Goal: Information Seeking & Learning: Check status

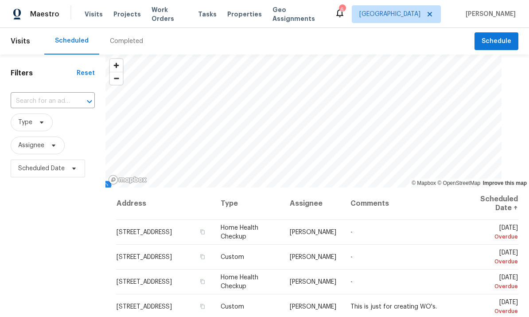
click at [42, 95] on input "text" at bounding box center [40, 101] width 59 height 14
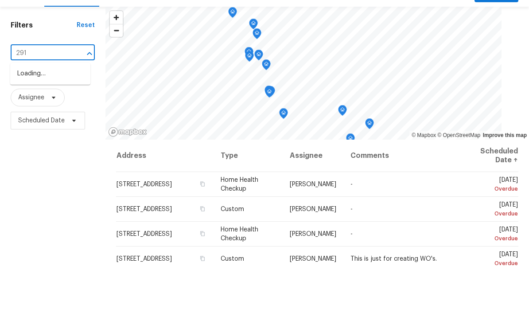
type input "2914"
click at [37, 114] on li "2914 Similax Ct, Palmdale, CA 93551" at bounding box center [50, 121] width 80 height 15
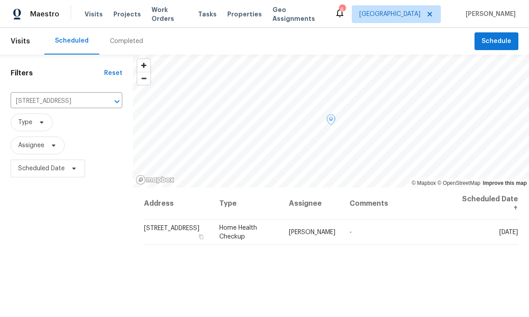
click at [0, 0] on icon at bounding box center [0, 0] width 0 height 0
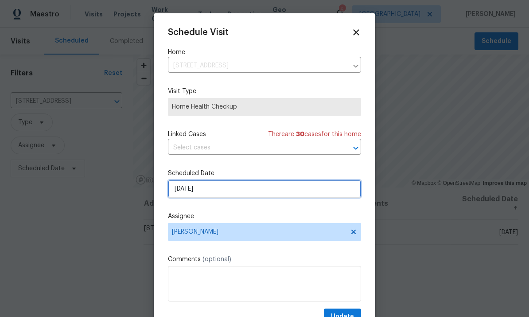
click at [267, 189] on input "[DATE]" at bounding box center [264, 189] width 193 height 18
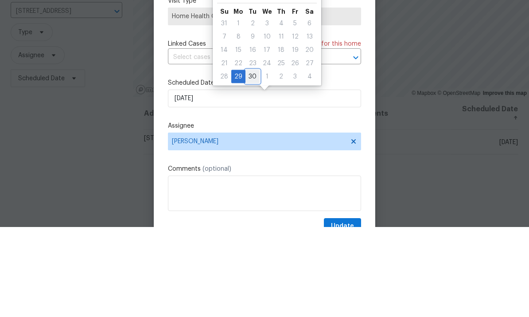
click at [252, 160] on div "30" at bounding box center [252, 166] width 14 height 12
type input "9/30/2025"
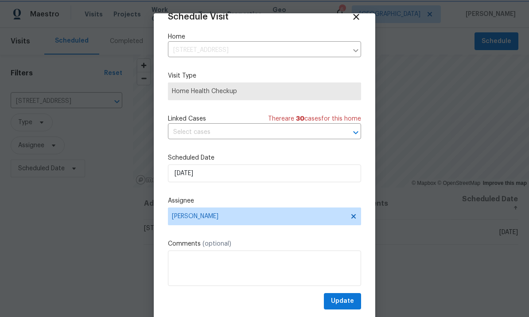
scroll to position [17, 0]
click at [343, 304] on span "Update" at bounding box center [342, 300] width 23 height 11
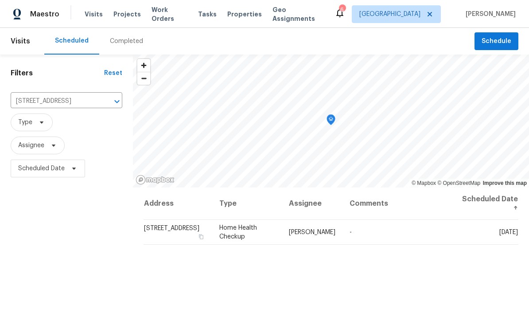
click at [102, 97] on icon "Clear" at bounding box center [105, 101] width 9 height 9
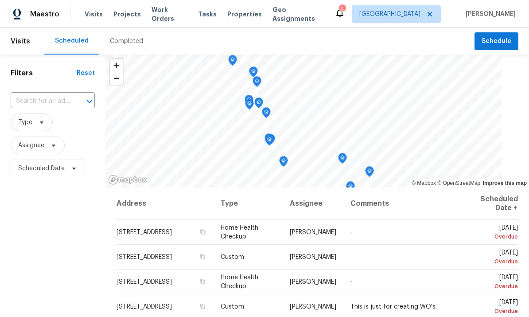
click at [46, 101] on input "text" at bounding box center [40, 101] width 59 height 14
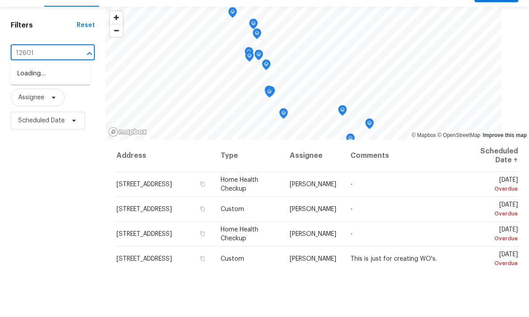
type input "12601"
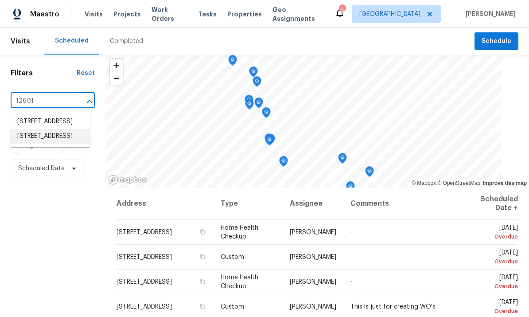
click at [27, 129] on li "12601 Van Nuys Blvd Unit 110, Pacoima, CA 91331" at bounding box center [50, 136] width 80 height 15
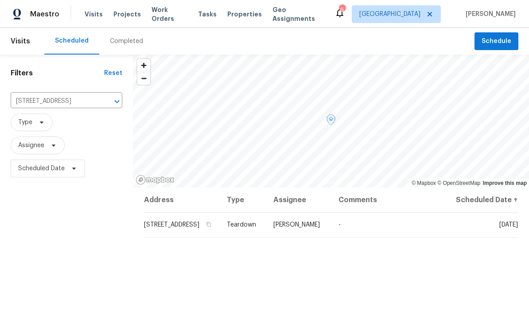
click at [0, 0] on icon at bounding box center [0, 0] width 0 height 0
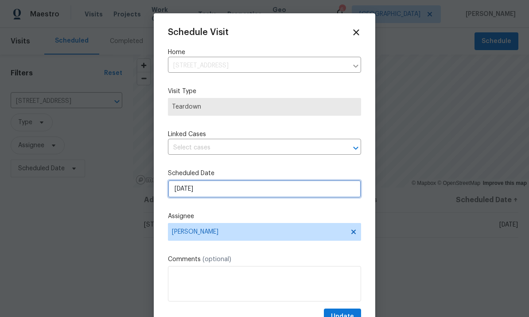
click at [254, 196] on input "9/30/2025" at bounding box center [264, 189] width 193 height 18
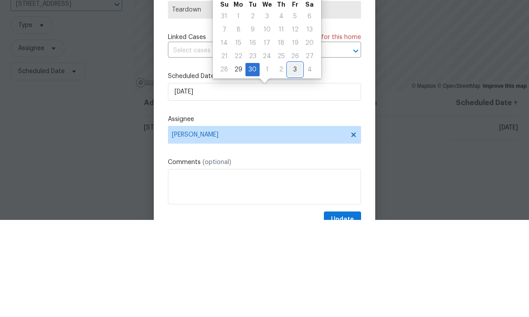
click at [291, 160] on div "3" at bounding box center [295, 166] width 14 height 12
type input "10/3/2025"
select select "9"
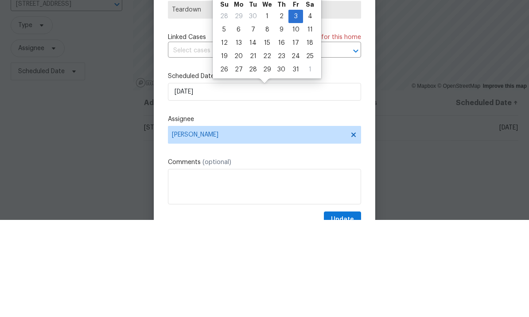
scroll to position [33, 0]
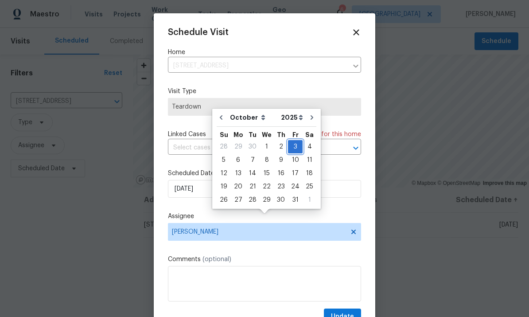
click at [291, 140] on div "3" at bounding box center [295, 146] width 15 height 12
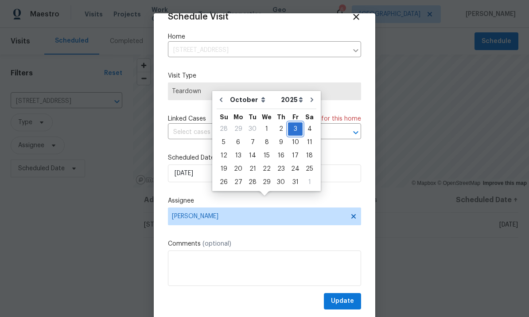
scroll to position [17, 0]
click at [347, 302] on span "Update" at bounding box center [342, 300] width 23 height 11
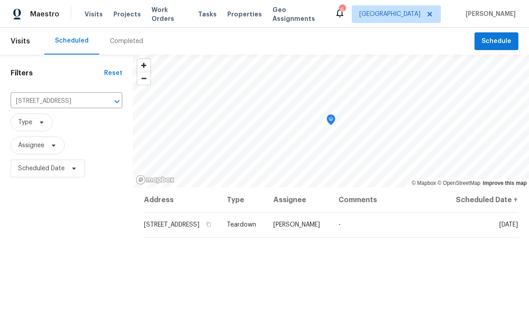
click at [105, 99] on icon "Clear" at bounding box center [105, 101] width 5 height 5
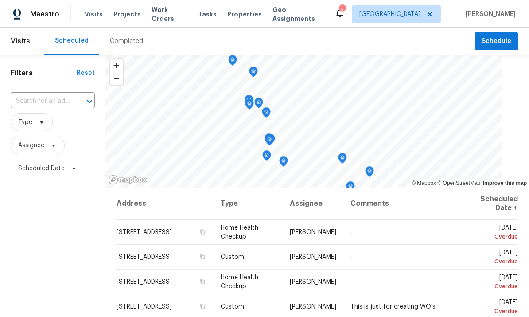
click at [54, 95] on input "text" at bounding box center [40, 101] width 59 height 14
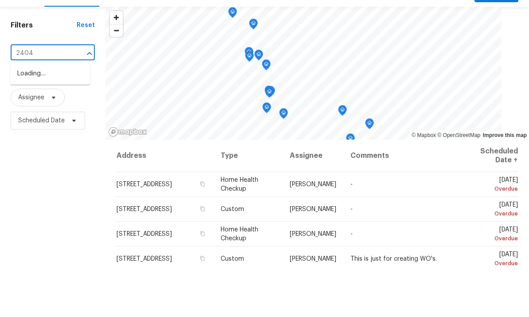
type input "24043"
click at [23, 129] on li "24043 Tango Dr, Valencia, CA 91354" at bounding box center [50, 136] width 80 height 15
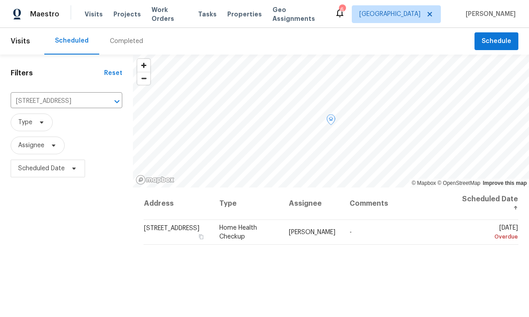
click at [0, 0] on icon at bounding box center [0, 0] width 0 height 0
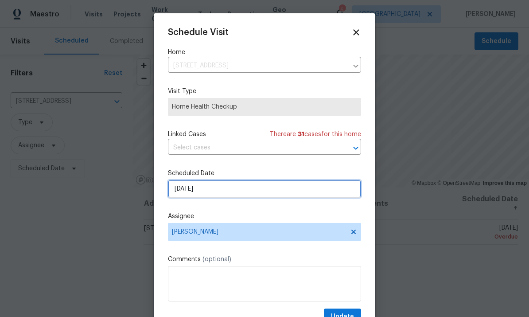
click at [233, 182] on input "[DATE]" at bounding box center [264, 189] width 193 height 18
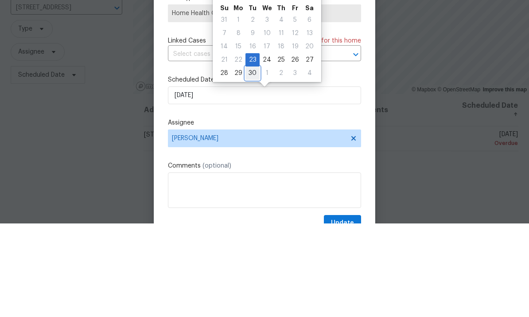
click at [254, 160] on div "30" at bounding box center [252, 166] width 14 height 12
type input "9/30/2025"
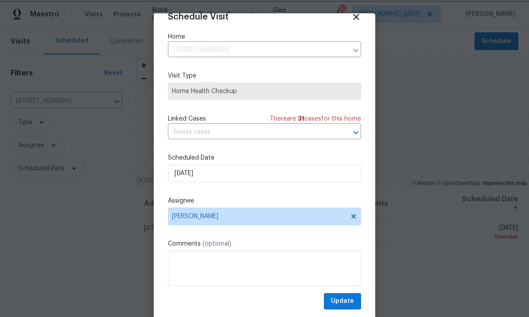
scroll to position [17, 0]
click at [344, 300] on span "Update" at bounding box center [342, 300] width 23 height 11
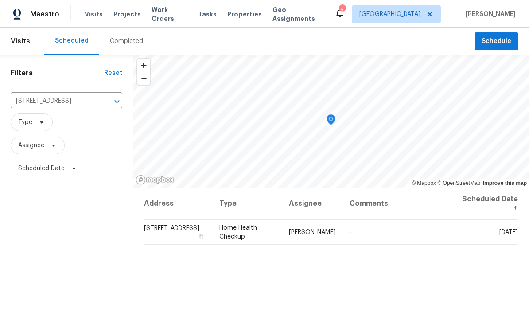
click at [99, 95] on button "Clear" at bounding box center [105, 101] width 12 height 12
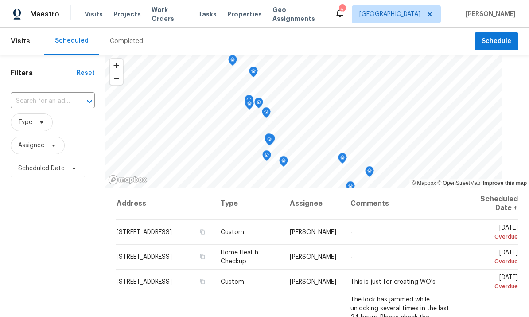
click at [50, 98] on input "text" at bounding box center [40, 101] width 59 height 14
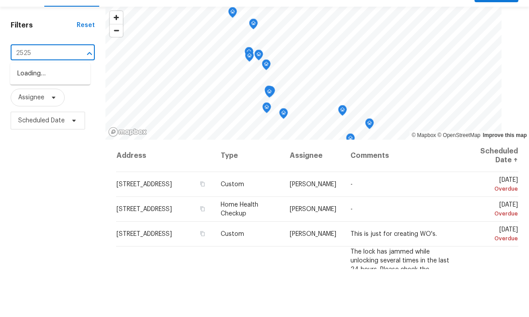
type input "25258"
click at [28, 114] on li "25258 Via Sistine, Valencia, CA 91355" at bounding box center [50, 121] width 80 height 15
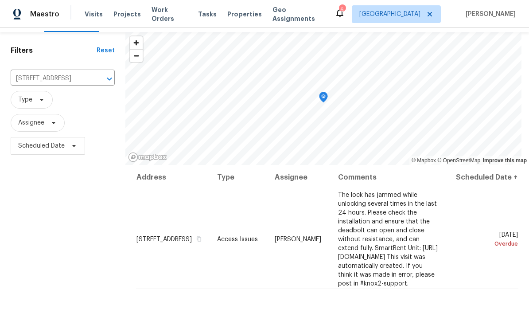
scroll to position [25, 0]
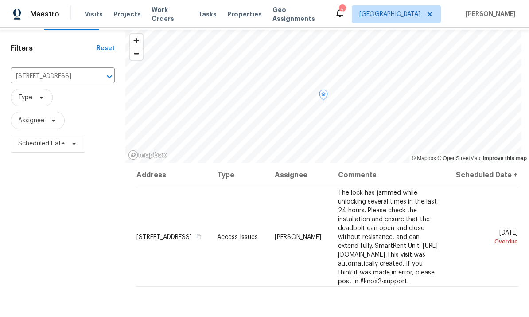
click at [0, 0] on icon at bounding box center [0, 0] width 0 height 0
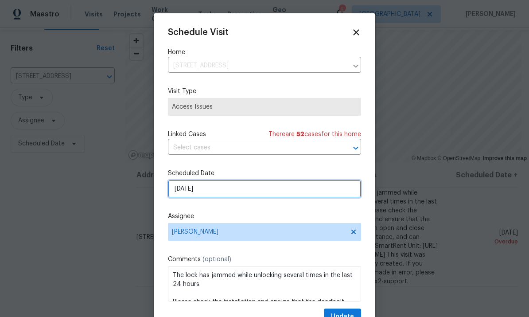
click at [215, 189] on input "9/28/2025" at bounding box center [264, 189] width 193 height 18
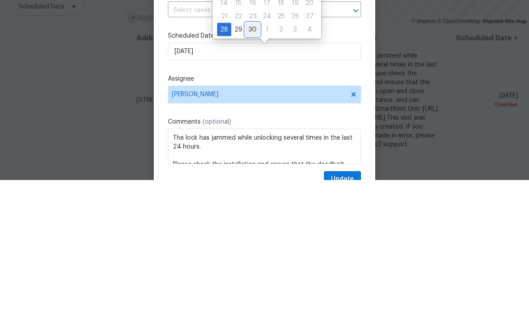
click at [248, 160] on div "30" at bounding box center [252, 166] width 14 height 12
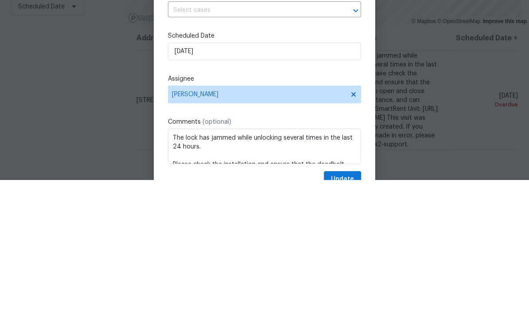
type input "9/30/2025"
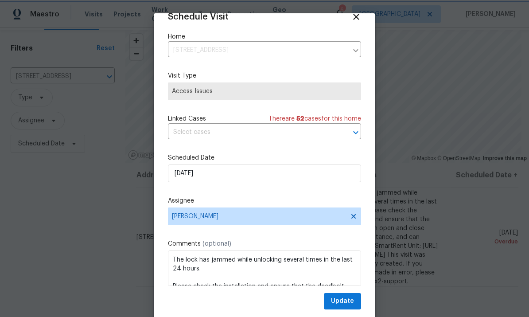
scroll to position [17, 0]
click at [345, 299] on span "Update" at bounding box center [342, 300] width 23 height 11
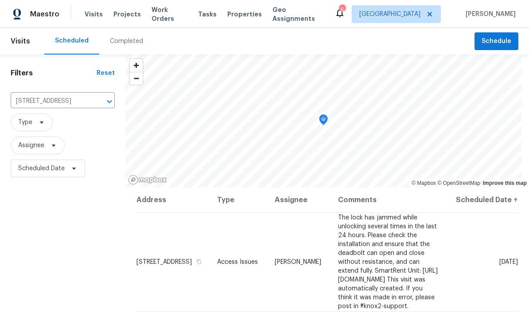
scroll to position [0, 0]
click at [233, 13] on span "Properties" at bounding box center [244, 14] width 35 height 9
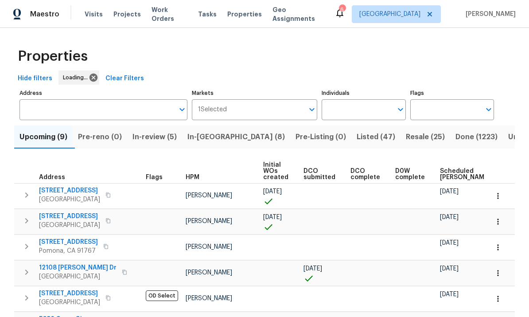
click at [373, 108] on input "Individuals" at bounding box center [357, 109] width 70 height 21
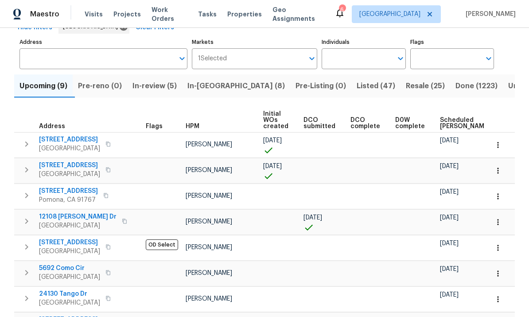
scroll to position [51, 0]
click at [373, 48] on input "Individuals" at bounding box center [357, 58] width 70 height 21
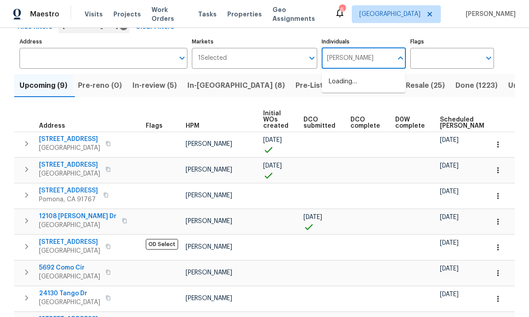
type input "frank"
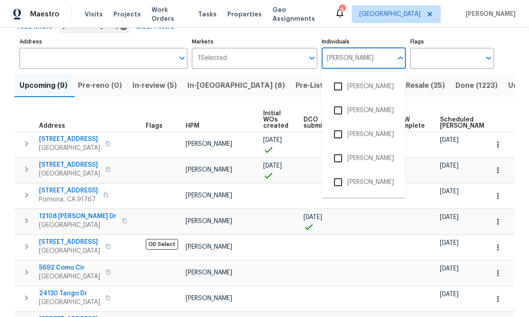
click at [334, 173] on input "checkbox" at bounding box center [338, 182] width 19 height 19
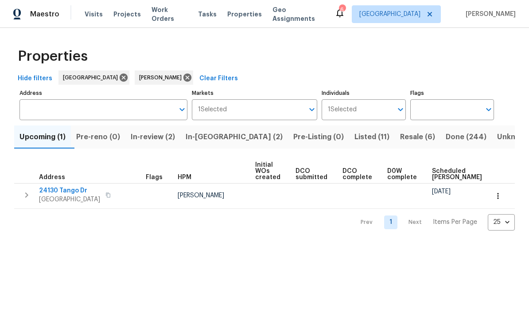
click at [400, 135] on span "Resale (6)" at bounding box center [417, 137] width 35 height 12
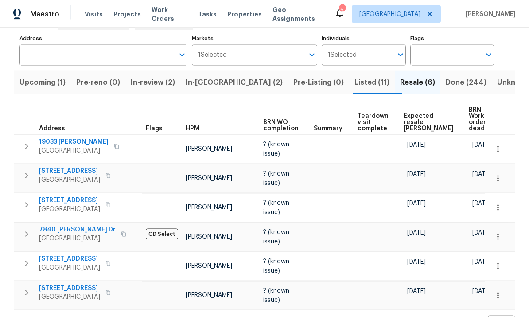
scroll to position [20, 0]
click at [409, 113] on span "Expected resale COE" at bounding box center [429, 122] width 50 height 19
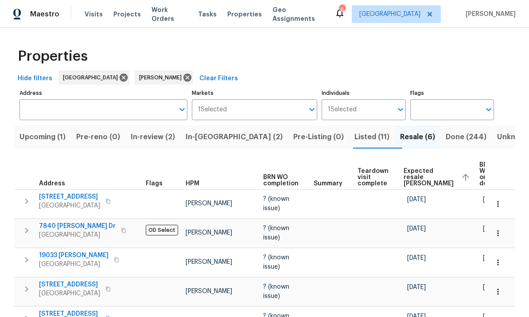
click at [37, 131] on span "Upcoming (1)" at bounding box center [42, 137] width 46 height 12
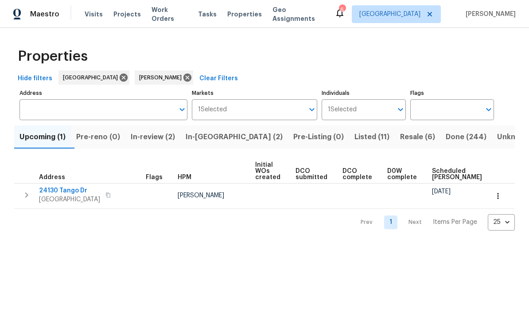
click at [148, 129] on button "In-review (2)" at bounding box center [152, 136] width 55 height 23
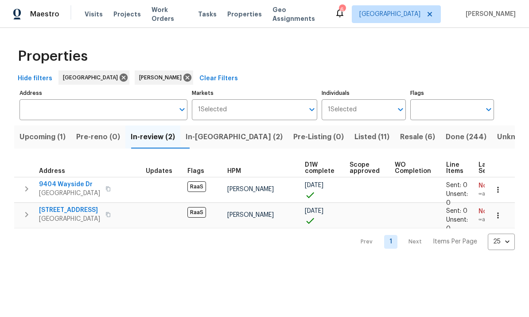
click at [297, 264] on html "Maestro Visits Projects Work Orders Tasks Properties Geo Assignments 6 Los Ange…" at bounding box center [264, 132] width 529 height 264
click at [354, 140] on span "Listed (11)" at bounding box center [371, 137] width 35 height 12
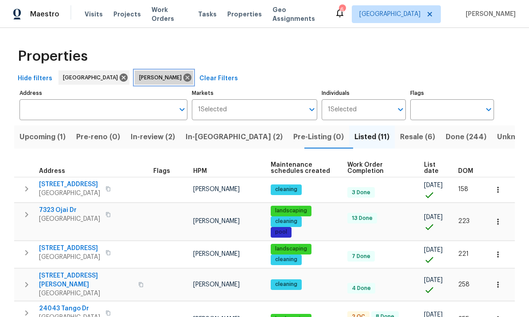
click at [155, 75] on span "[PERSON_NAME]" at bounding box center [162, 77] width 46 height 9
click at [182, 74] on icon at bounding box center [187, 78] width 10 height 10
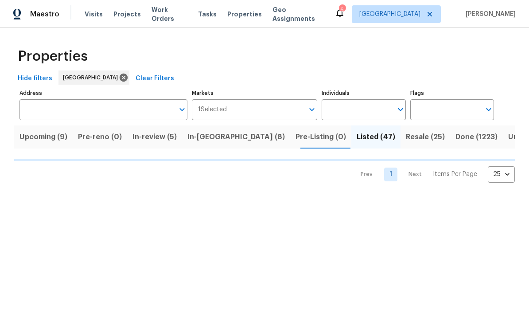
click at [365, 109] on input "Individuals" at bounding box center [357, 109] width 70 height 21
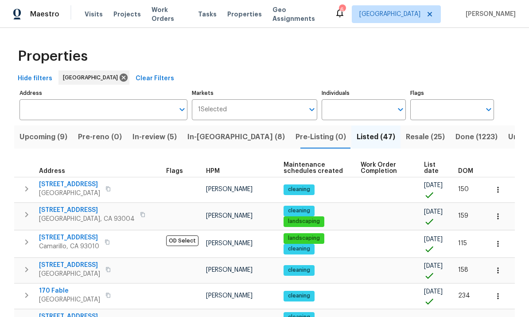
click at [332, 171] on span "Maintenance schedules created" at bounding box center [314, 168] width 62 height 12
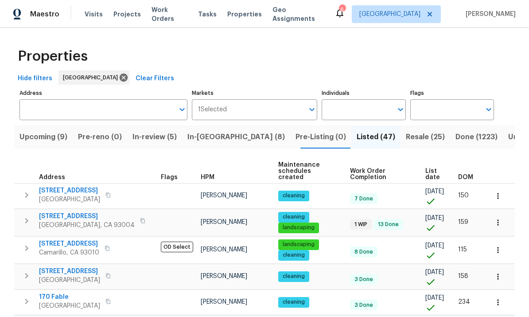
click at [375, 110] on input "Individuals" at bounding box center [357, 109] width 70 height 21
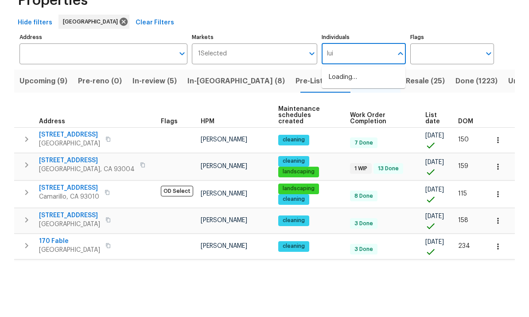
type input "luis"
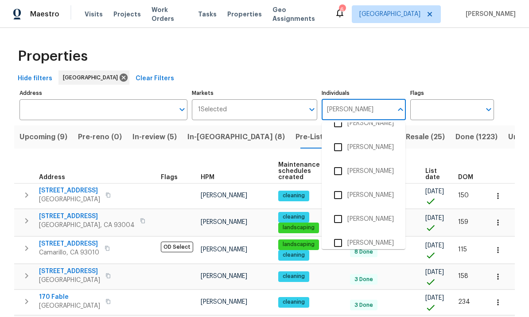
scroll to position [39, 0]
click at [342, 233] on input "checkbox" at bounding box center [338, 242] width 19 height 19
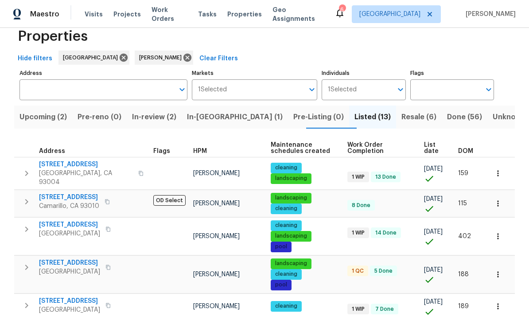
scroll to position [20, 0]
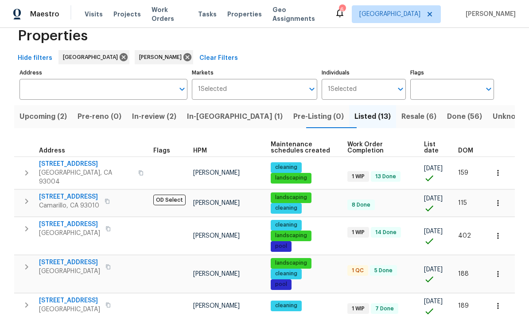
click at [232, 116] on span "In-reno (1)" at bounding box center [235, 116] width 96 height 12
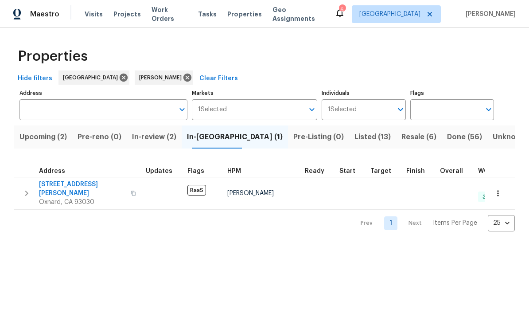
click at [57, 181] on span "748 Douglas Ave" at bounding box center [82, 189] width 86 height 18
click at [191, 76] on icon at bounding box center [187, 78] width 8 height 8
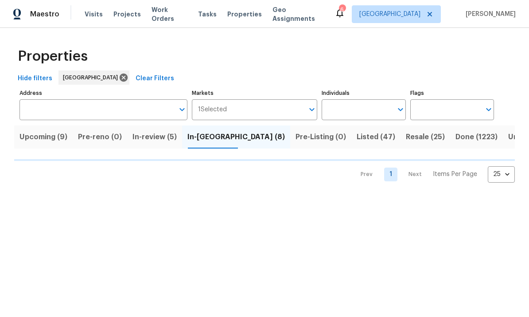
click at [374, 106] on input "Individuals" at bounding box center [357, 109] width 70 height 21
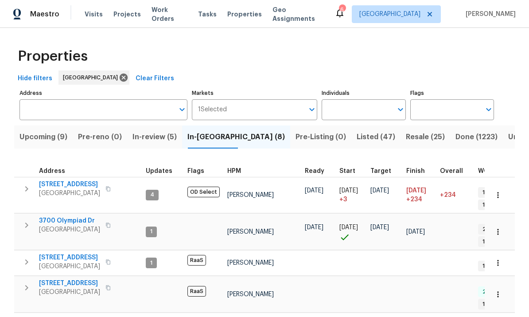
click at [206, 174] on div "Flags" at bounding box center [203, 171] width 33 height 6
click at [383, 109] on input "Individuals" at bounding box center [357, 109] width 70 height 21
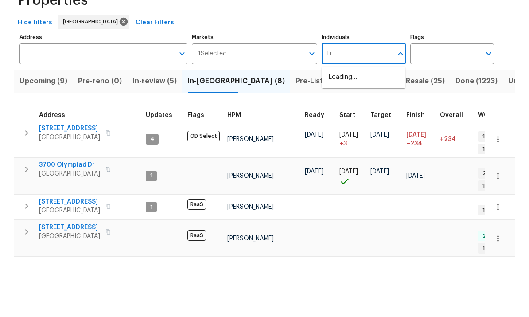
type input "f"
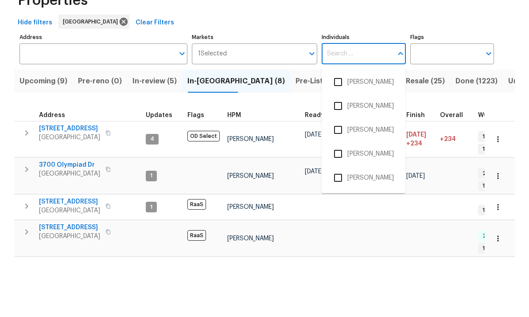
click at [155, 131] on span "In-review (5)" at bounding box center [154, 137] width 44 height 12
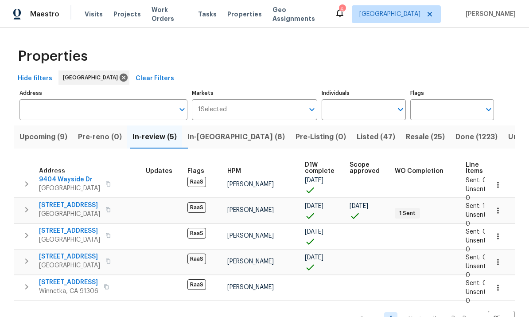
scroll to position [25, 0]
click at [212, 131] on span "In-reno (8)" at bounding box center [235, 137] width 97 height 12
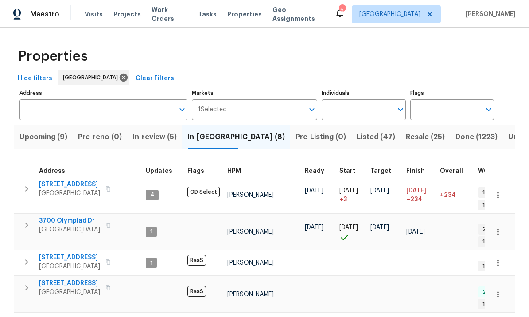
click at [161, 131] on span "In-review (5)" at bounding box center [154, 137] width 44 height 12
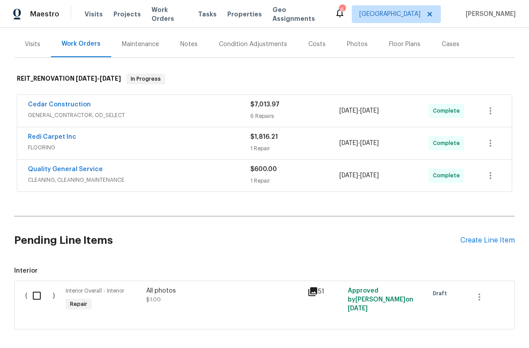
scroll to position [96, 0]
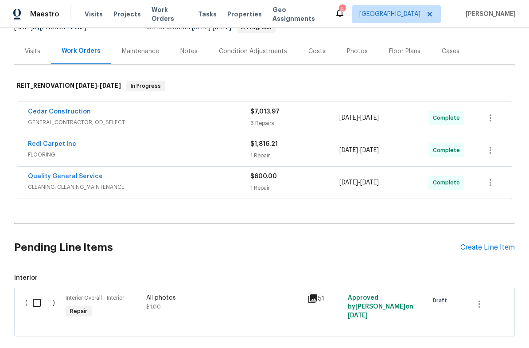
click at [46, 115] on link "Cedar Construction" at bounding box center [59, 112] width 63 height 6
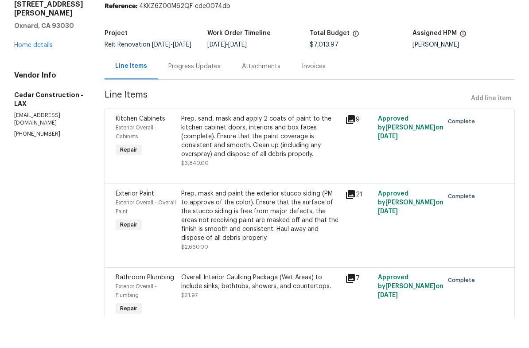
scroll to position [20, 0]
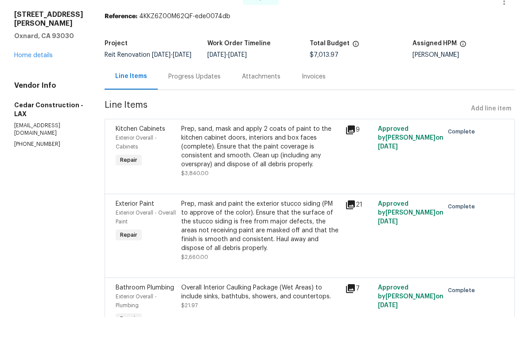
click at [355, 156] on icon at bounding box center [350, 160] width 9 height 9
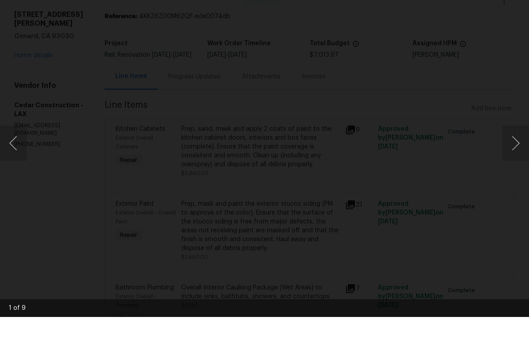
click at [518, 156] on button "Next image" at bounding box center [515, 173] width 27 height 35
click at [516, 156] on button "Next image" at bounding box center [515, 173] width 27 height 35
click at [518, 156] on button "Next image" at bounding box center [515, 173] width 27 height 35
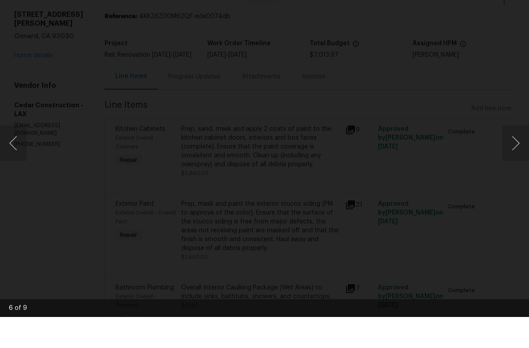
click at [524, 156] on button "Next image" at bounding box center [515, 173] width 27 height 35
click at [520, 156] on button "Next image" at bounding box center [515, 173] width 27 height 35
click at [524, 156] on button "Next image" at bounding box center [515, 173] width 27 height 35
click at [520, 156] on button "Next image" at bounding box center [515, 173] width 27 height 35
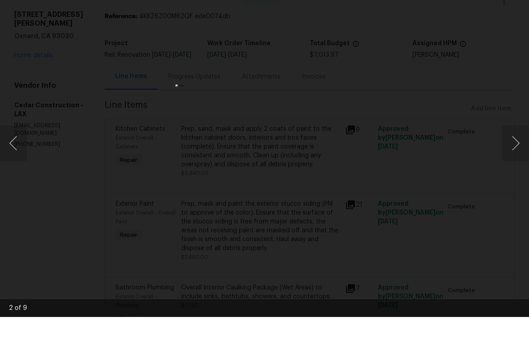
click at [518, 156] on button "Next image" at bounding box center [515, 173] width 27 height 35
click at [516, 156] on button "Next image" at bounding box center [515, 173] width 27 height 35
click at [519, 156] on button "Next image" at bounding box center [515, 173] width 27 height 35
click at [460, 187] on img "Lightbox" at bounding box center [264, 174] width 527 height 346
click at [516, 81] on div "Lightbox" at bounding box center [264, 174] width 529 height 348
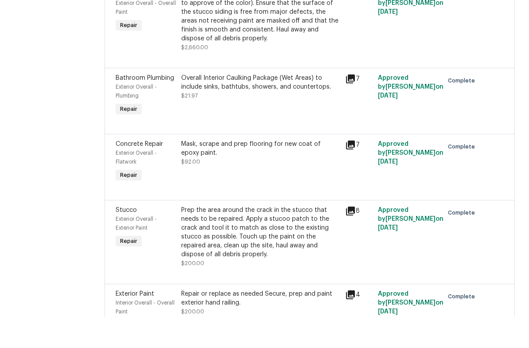
scroll to position [230, 0]
click at [356, 170] on icon at bounding box center [350, 175] width 11 height 11
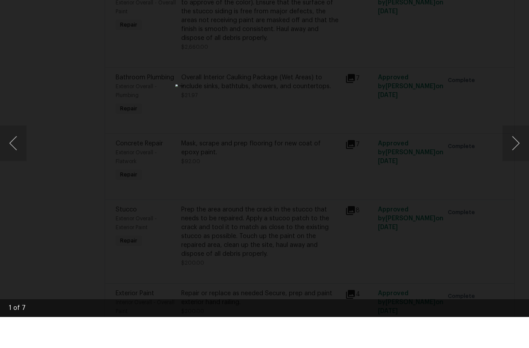
click at [524, 156] on button "Next image" at bounding box center [515, 173] width 27 height 35
click at [517, 156] on button "Next image" at bounding box center [515, 173] width 27 height 35
click at [516, 156] on button "Next image" at bounding box center [515, 173] width 27 height 35
click at [518, 156] on button "Next image" at bounding box center [515, 173] width 27 height 35
click at [517, 156] on button "Next image" at bounding box center [515, 173] width 27 height 35
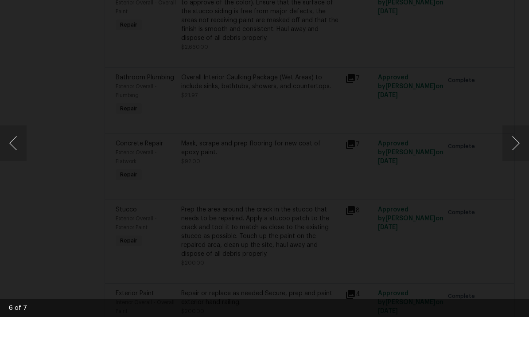
click at [522, 156] on button "Next image" at bounding box center [515, 173] width 27 height 35
click at [516, 156] on button "Next image" at bounding box center [515, 173] width 27 height 35
click at [519, 156] on button "Next image" at bounding box center [515, 173] width 27 height 35
click at [39, 194] on img "Lightbox" at bounding box center [264, 174] width 529 height 348
click at [352, 283] on div "Lightbox" at bounding box center [264, 174] width 529 height 348
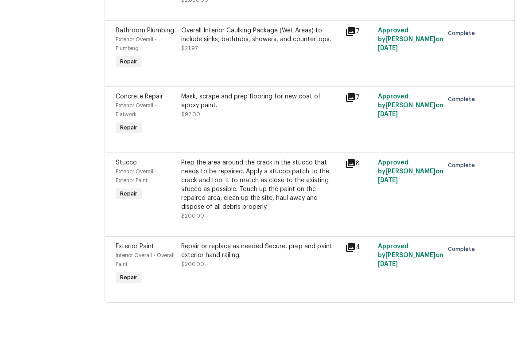
scroll to position [276, 0]
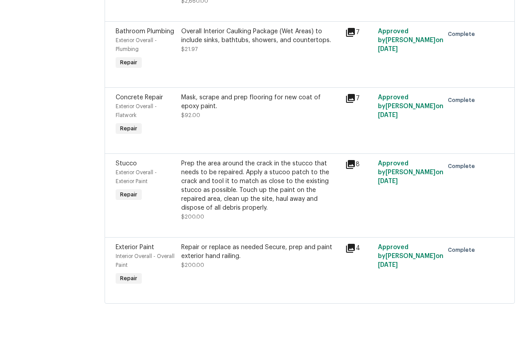
click at [356, 190] on icon at bounding box center [350, 195] width 11 height 11
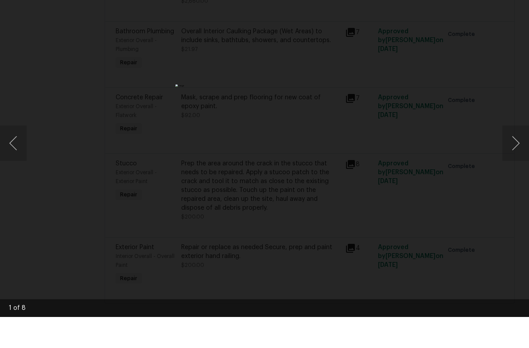
click at [517, 156] on button "Next image" at bounding box center [515, 173] width 27 height 35
click at [509, 156] on button "Next image" at bounding box center [515, 173] width 27 height 35
click at [514, 156] on button "Next image" at bounding box center [515, 173] width 27 height 35
click at [517, 156] on button "Next image" at bounding box center [515, 173] width 27 height 35
click at [518, 156] on button "Next image" at bounding box center [515, 173] width 27 height 35
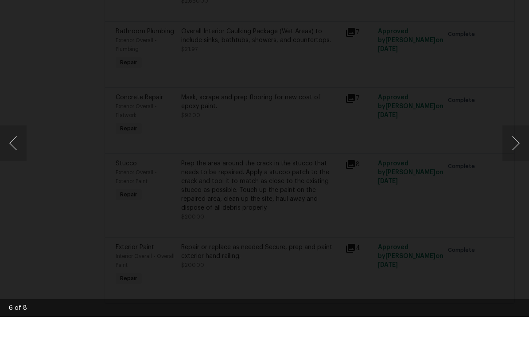
click at [513, 156] on button "Next image" at bounding box center [515, 173] width 27 height 35
click at [512, 156] on button "Next image" at bounding box center [515, 173] width 27 height 35
click at [518, 156] on button "Next image" at bounding box center [515, 173] width 27 height 35
click at [519, 156] on button "Next image" at bounding box center [515, 173] width 27 height 35
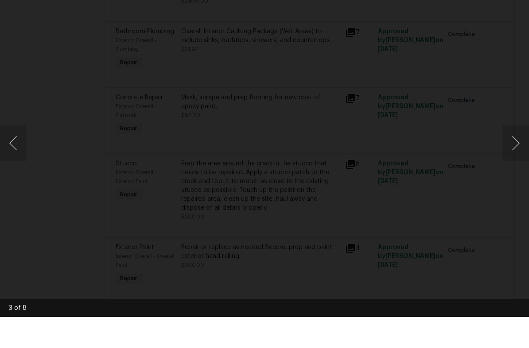
click at [523, 156] on button "Next image" at bounding box center [515, 173] width 27 height 35
click at [521, 156] on button "Next image" at bounding box center [515, 173] width 27 height 35
click at [519, 156] on button "Next image" at bounding box center [515, 173] width 27 height 35
click at [415, 167] on img "Lightbox" at bounding box center [264, 174] width 527 height 346
click at [520, 112] on div "Lightbox" at bounding box center [264, 174] width 529 height 348
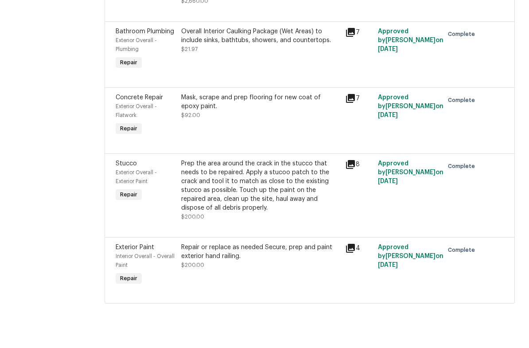
click at [509, 118] on div "Concrete Repair Exterior Overall - Flatwork Repair Mask, scrape and prep floori…" at bounding box center [310, 151] width 410 height 66
click at [355, 275] on icon at bounding box center [350, 279] width 9 height 9
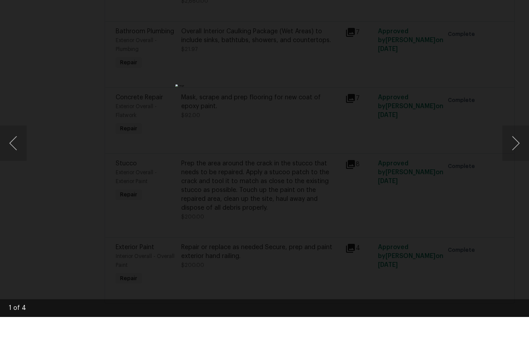
click at [515, 156] on button "Next image" at bounding box center [515, 173] width 27 height 35
click at [516, 156] on button "Next image" at bounding box center [515, 173] width 27 height 35
click at [515, 156] on button "Next image" at bounding box center [515, 173] width 27 height 35
click at [514, 103] on div "Lightbox" at bounding box center [264, 174] width 529 height 348
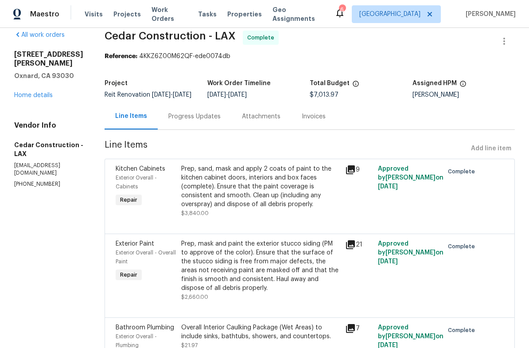
scroll to position [11, 0]
click at [355, 173] on icon at bounding box center [350, 170] width 9 height 9
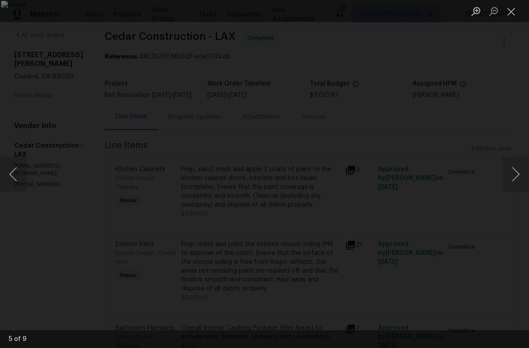
click at [515, 123] on div "Lightbox" at bounding box center [264, 174] width 529 height 348
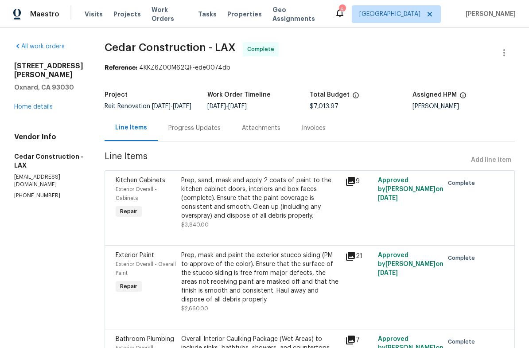
scroll to position [0, 0]
click at [26, 104] on link "Home details" at bounding box center [33, 107] width 39 height 6
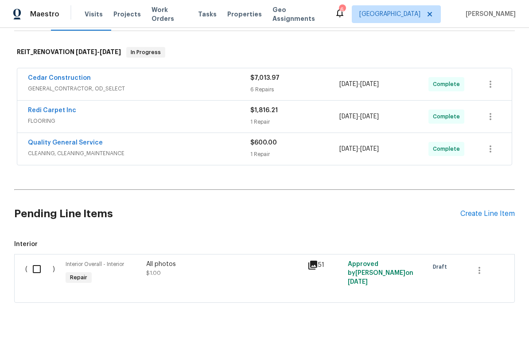
scroll to position [129, 0]
click at [36, 82] on link "Cedar Construction" at bounding box center [59, 78] width 63 height 6
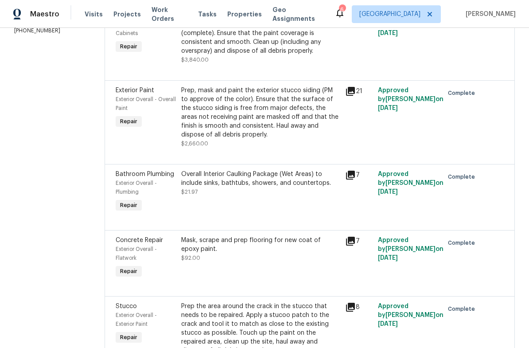
scroll to position [164, 0]
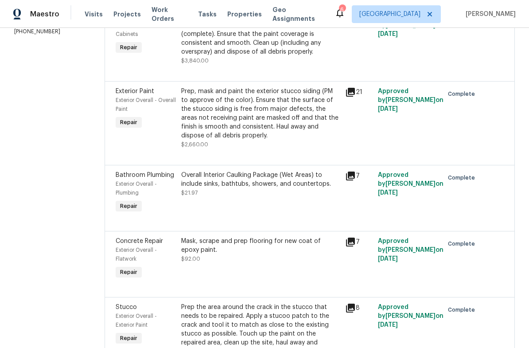
click at [308, 101] on div "Prep, mask and paint the exterior stucco siding (PM to approve of the color). E…" at bounding box center [260, 113] width 159 height 53
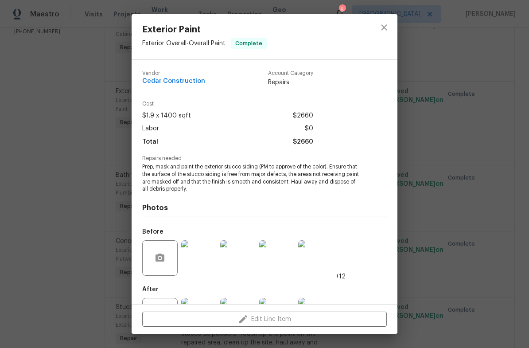
scroll to position [0, 0]
click at [384, 27] on icon "close" at bounding box center [384, 27] width 11 height 11
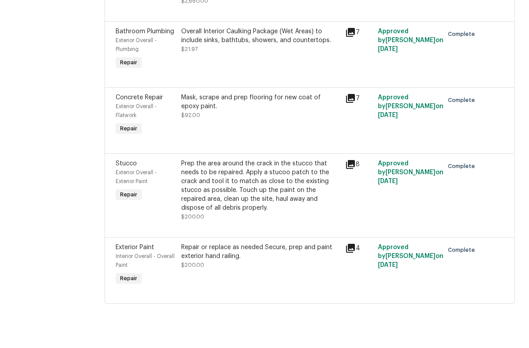
scroll to position [22, 0]
click at [355, 275] on icon at bounding box center [350, 279] width 9 height 9
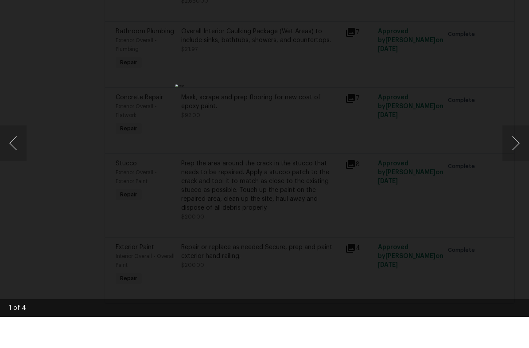
click at [421, 219] on div "Lightbox" at bounding box center [264, 174] width 529 height 348
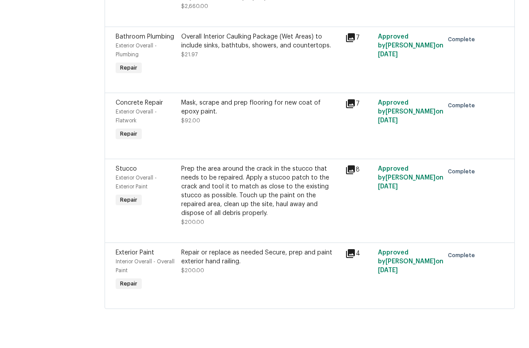
scroll to position [264, 0]
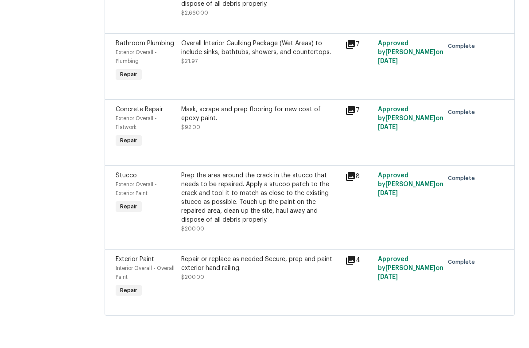
click at [355, 203] on icon at bounding box center [350, 207] width 9 height 9
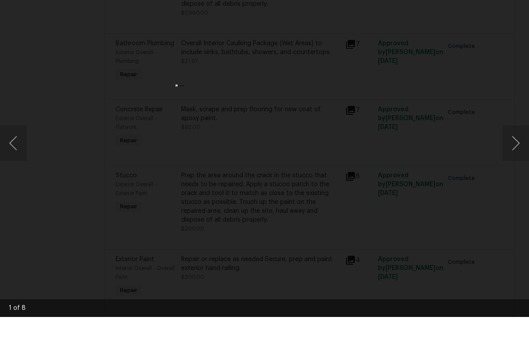
click at [517, 156] on button "Next image" at bounding box center [515, 173] width 27 height 35
click at [520, 156] on button "Next image" at bounding box center [515, 173] width 27 height 35
click at [517, 156] on button "Next image" at bounding box center [515, 173] width 27 height 35
click at [515, 156] on button "Next image" at bounding box center [515, 173] width 27 height 35
click at [514, 156] on button "Next image" at bounding box center [515, 173] width 27 height 35
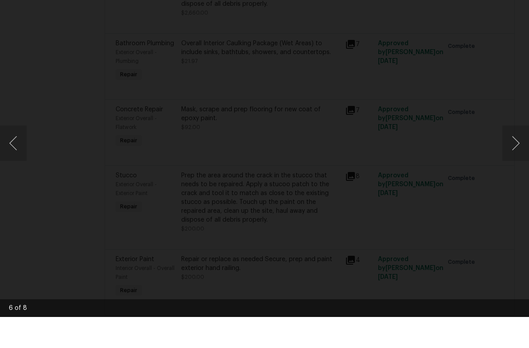
click at [515, 156] on button "Next image" at bounding box center [515, 173] width 27 height 35
click at [520, 156] on button "Next image" at bounding box center [515, 173] width 27 height 35
click at [519, 156] on button "Next image" at bounding box center [515, 173] width 27 height 35
click at [518, 156] on button "Next image" at bounding box center [515, 173] width 27 height 35
click at [280, 277] on div "Lightbox" at bounding box center [264, 174] width 529 height 348
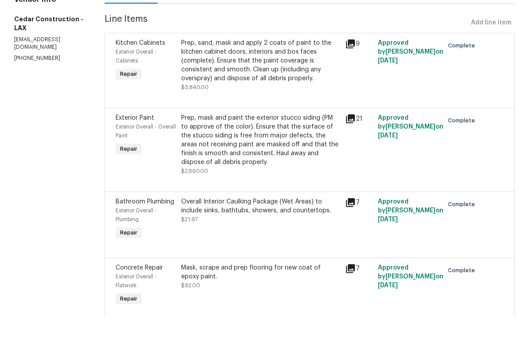
scroll to position [101, 0]
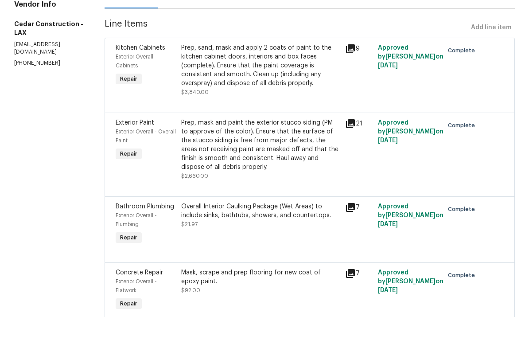
click at [355, 234] on icon at bounding box center [350, 238] width 9 height 9
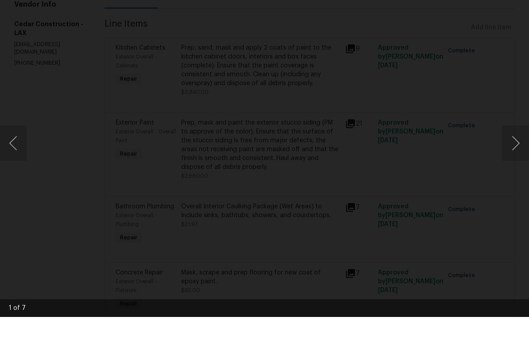
click at [519, 156] on button "Next image" at bounding box center [515, 173] width 27 height 35
click at [520, 156] on button "Next image" at bounding box center [515, 173] width 27 height 35
click at [519, 156] on button "Next image" at bounding box center [515, 173] width 27 height 35
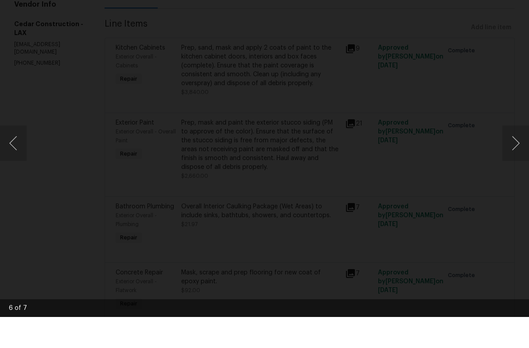
click at [519, 156] on button "Next image" at bounding box center [515, 173] width 27 height 35
click at [517, 156] on button "Next image" at bounding box center [515, 173] width 27 height 35
click at [519, 156] on button "Next image" at bounding box center [515, 173] width 27 height 35
click at [520, 156] on button "Next image" at bounding box center [515, 173] width 27 height 35
click at [276, 281] on div "Lightbox" at bounding box center [264, 174] width 529 height 348
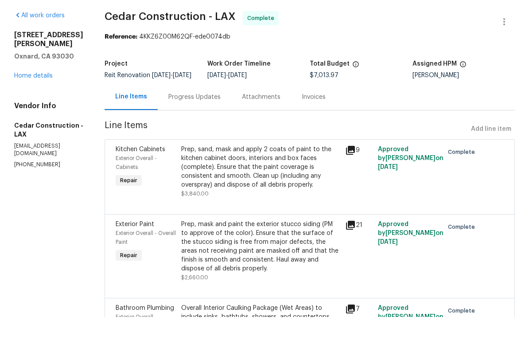
scroll to position [0, 0]
click at [317, 176] on div "Prep, sand, mask and apply 2 coats of paint to the kitchen cabinet doors, inter…" at bounding box center [260, 198] width 159 height 44
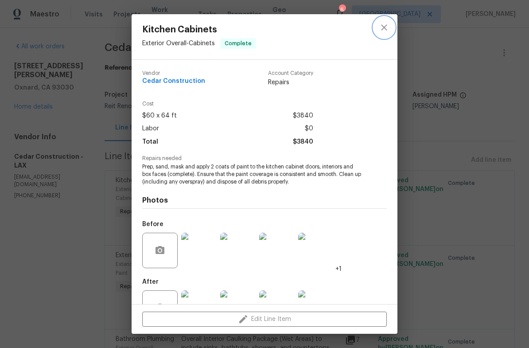
click at [389, 21] on button "close" at bounding box center [383, 27] width 21 height 21
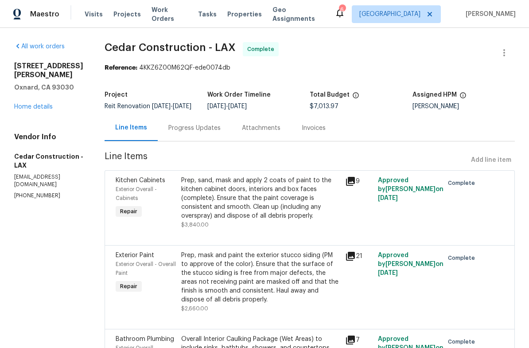
click at [355, 185] on icon at bounding box center [350, 181] width 9 height 9
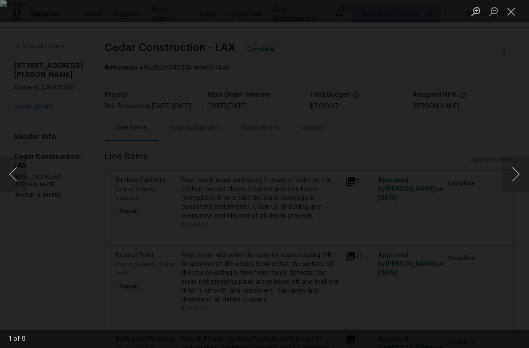
click at [518, 171] on button "Next image" at bounding box center [515, 173] width 27 height 35
click at [516, 175] on button "Next image" at bounding box center [515, 173] width 27 height 35
click at [517, 176] on button "Next image" at bounding box center [515, 173] width 27 height 35
click at [514, 176] on button "Next image" at bounding box center [515, 173] width 27 height 35
click at [517, 177] on button "Next image" at bounding box center [515, 173] width 27 height 35
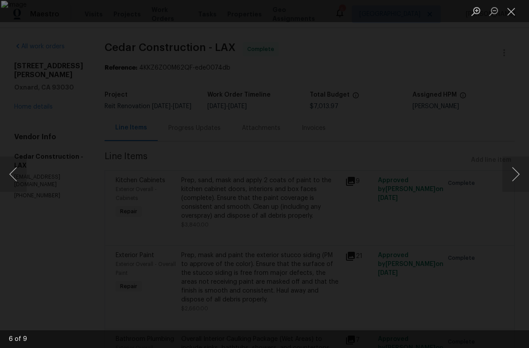
click at [514, 179] on button "Next image" at bounding box center [515, 173] width 27 height 35
click at [511, 14] on button "Close lightbox" at bounding box center [511, 12] width 18 height 16
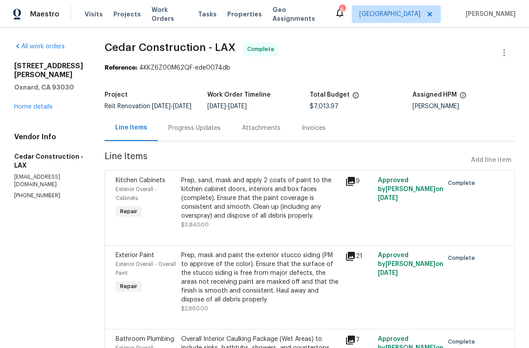
click at [33, 104] on link "Home details" at bounding box center [33, 107] width 39 height 6
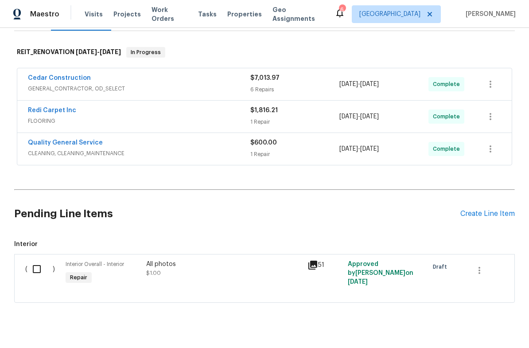
scroll to position [129, 0]
click at [308, 268] on icon at bounding box center [312, 265] width 9 height 9
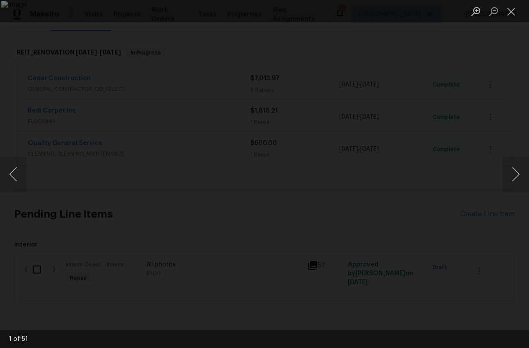
click at [516, 155] on div "Lightbox" at bounding box center [264, 174] width 529 height 348
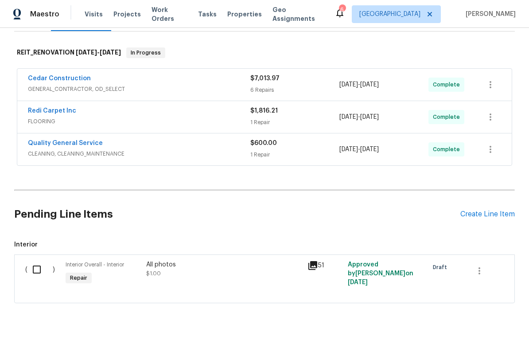
click at [318, 271] on icon at bounding box center [312, 265] width 11 height 11
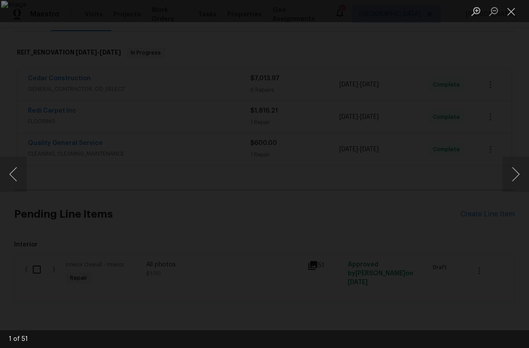
click at [516, 174] on button "Next image" at bounding box center [515, 173] width 27 height 35
click at [518, 171] on button "Next image" at bounding box center [515, 173] width 27 height 35
click at [518, 170] on button "Next image" at bounding box center [515, 173] width 27 height 35
click at [518, 171] on button "Next image" at bounding box center [515, 173] width 27 height 35
click at [519, 170] on button "Next image" at bounding box center [515, 173] width 27 height 35
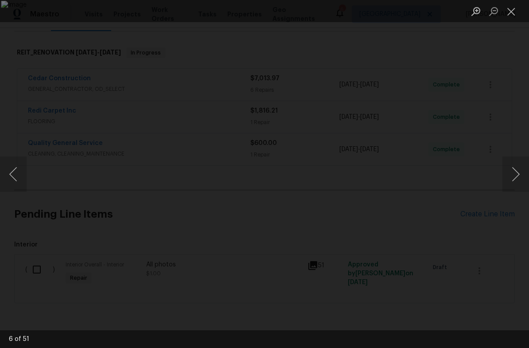
click at [520, 171] on button "Next image" at bounding box center [515, 173] width 27 height 35
click at [520, 172] on button "Next image" at bounding box center [515, 173] width 27 height 35
click at [521, 172] on button "Next image" at bounding box center [515, 173] width 27 height 35
click at [522, 172] on button "Next image" at bounding box center [515, 173] width 27 height 35
click at [518, 170] on button "Next image" at bounding box center [515, 173] width 27 height 35
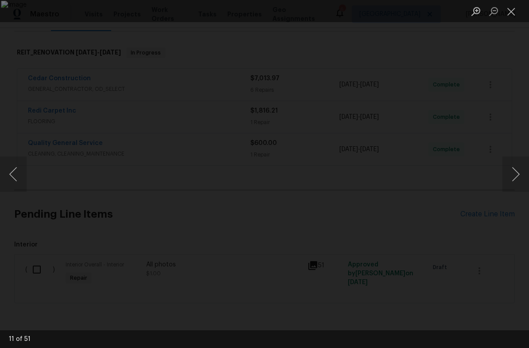
click at [519, 170] on button "Next image" at bounding box center [515, 173] width 27 height 35
click at [517, 171] on button "Next image" at bounding box center [515, 173] width 27 height 35
click at [516, 168] on button "Next image" at bounding box center [515, 173] width 27 height 35
click at [516, 167] on button "Next image" at bounding box center [515, 173] width 27 height 35
click at [515, 174] on button "Next image" at bounding box center [515, 173] width 27 height 35
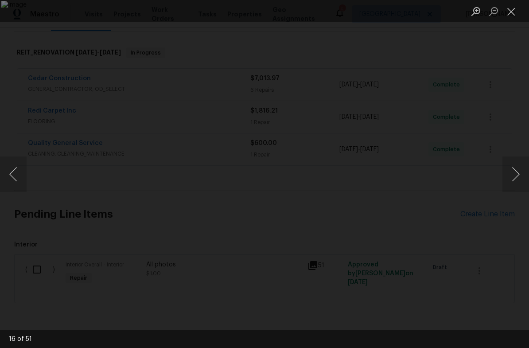
click at [517, 168] on button "Next image" at bounding box center [515, 173] width 27 height 35
click at [519, 168] on button "Next image" at bounding box center [515, 173] width 27 height 35
click at [523, 164] on button "Next image" at bounding box center [515, 173] width 27 height 35
click at [520, 163] on button "Next image" at bounding box center [515, 173] width 27 height 35
click at [523, 164] on button "Next image" at bounding box center [515, 173] width 27 height 35
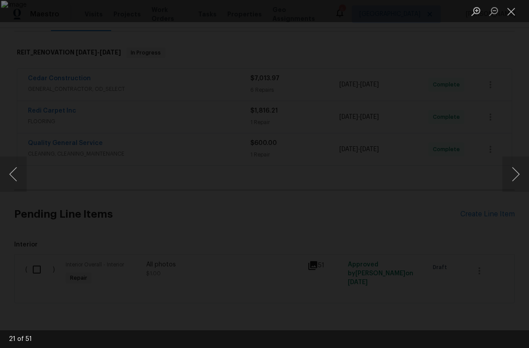
click at [519, 163] on button "Next image" at bounding box center [515, 173] width 27 height 35
click at [521, 164] on button "Next image" at bounding box center [515, 173] width 27 height 35
click at [523, 164] on button "Next image" at bounding box center [515, 173] width 27 height 35
click at [520, 166] on button "Next image" at bounding box center [515, 173] width 27 height 35
click at [522, 165] on button "Next image" at bounding box center [515, 173] width 27 height 35
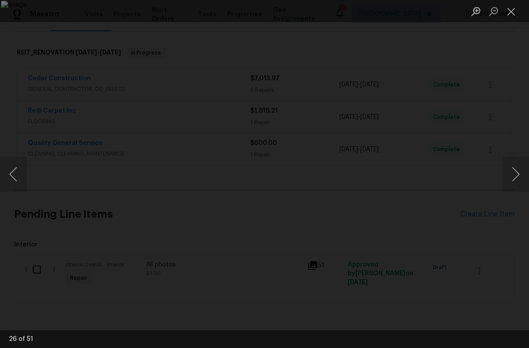
click at [522, 167] on button "Next image" at bounding box center [515, 173] width 27 height 35
click at [516, 171] on button "Next image" at bounding box center [515, 173] width 27 height 35
click at [515, 164] on button "Next image" at bounding box center [515, 173] width 27 height 35
click at [517, 168] on button "Next image" at bounding box center [515, 173] width 27 height 35
click at [519, 169] on button "Next image" at bounding box center [515, 173] width 27 height 35
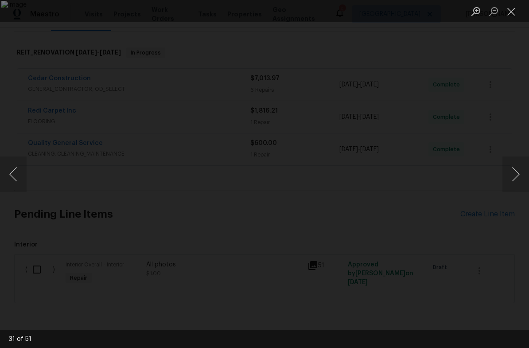
click at [516, 167] on button "Next image" at bounding box center [515, 173] width 27 height 35
click at [522, 168] on button "Next image" at bounding box center [515, 173] width 27 height 35
click at [520, 166] on button "Next image" at bounding box center [515, 173] width 27 height 35
click at [519, 165] on button "Next image" at bounding box center [515, 173] width 27 height 35
click at [520, 165] on button "Next image" at bounding box center [515, 173] width 27 height 35
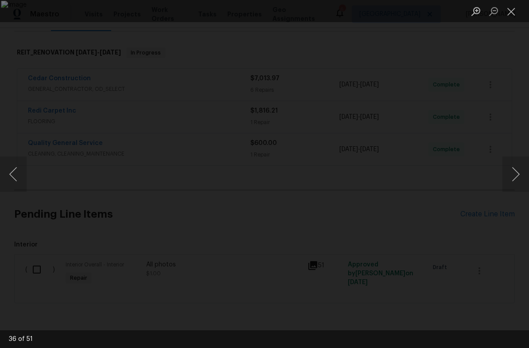
click at [521, 166] on button "Next image" at bounding box center [515, 173] width 27 height 35
click at [519, 169] on button "Next image" at bounding box center [515, 173] width 27 height 35
click at [516, 170] on button "Next image" at bounding box center [515, 173] width 27 height 35
click at [518, 170] on button "Next image" at bounding box center [515, 173] width 27 height 35
click at [510, 175] on button "Next image" at bounding box center [515, 173] width 27 height 35
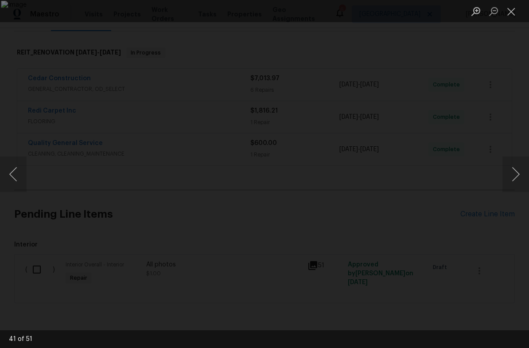
click at [522, 172] on button "Next image" at bounding box center [515, 173] width 27 height 35
click at [517, 172] on button "Next image" at bounding box center [515, 173] width 27 height 35
click at [520, 173] on button "Next image" at bounding box center [515, 173] width 27 height 35
click at [524, 173] on button "Next image" at bounding box center [515, 173] width 27 height 35
click at [520, 173] on button "Next image" at bounding box center [515, 173] width 27 height 35
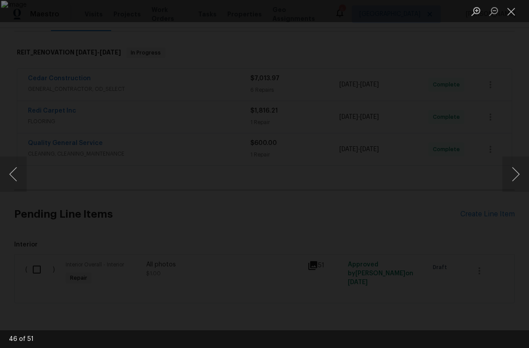
click at [520, 168] on button "Next image" at bounding box center [515, 173] width 27 height 35
click at [519, 170] on button "Next image" at bounding box center [515, 173] width 27 height 35
click at [519, 175] on button "Next image" at bounding box center [515, 173] width 27 height 35
click at [522, 176] on button "Next image" at bounding box center [515, 173] width 27 height 35
click at [521, 174] on button "Next image" at bounding box center [515, 173] width 27 height 35
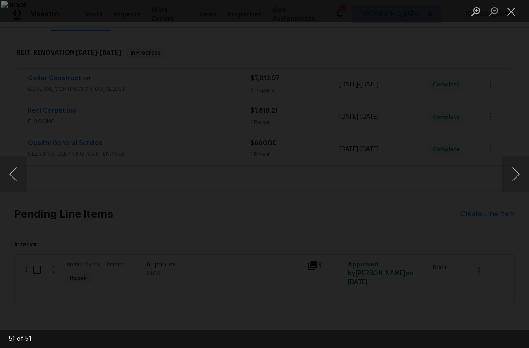
click at [523, 174] on button "Next image" at bounding box center [515, 173] width 27 height 35
click at [514, 176] on button "Next image" at bounding box center [515, 173] width 27 height 35
click at [523, 176] on button "Next image" at bounding box center [515, 173] width 27 height 35
click at [518, 175] on button "Next image" at bounding box center [515, 173] width 27 height 35
click at [522, 177] on button "Next image" at bounding box center [515, 173] width 27 height 35
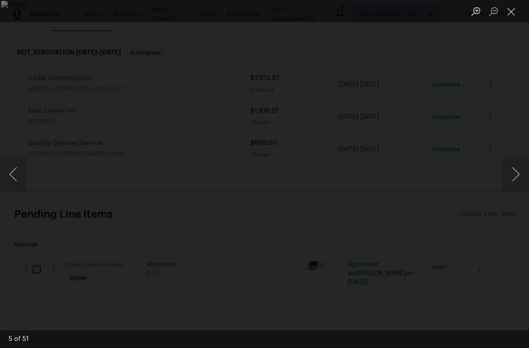
click at [512, 179] on button "Next image" at bounding box center [515, 173] width 27 height 35
click at [516, 170] on button "Next image" at bounding box center [515, 173] width 27 height 35
click at [520, 169] on button "Next image" at bounding box center [515, 173] width 27 height 35
click at [522, 166] on button "Next image" at bounding box center [515, 173] width 27 height 35
click at [511, 166] on button "Next image" at bounding box center [515, 173] width 27 height 35
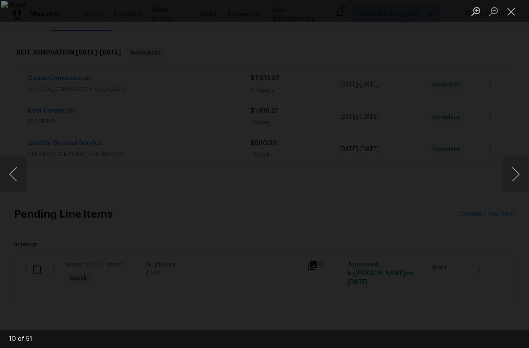
click at [517, 175] on button "Next image" at bounding box center [515, 173] width 27 height 35
click at [515, 179] on button "Next image" at bounding box center [515, 173] width 27 height 35
click at [519, 173] on button "Next image" at bounding box center [515, 173] width 27 height 35
click at [518, 171] on button "Next image" at bounding box center [515, 173] width 27 height 35
click at [521, 165] on button "Next image" at bounding box center [515, 173] width 27 height 35
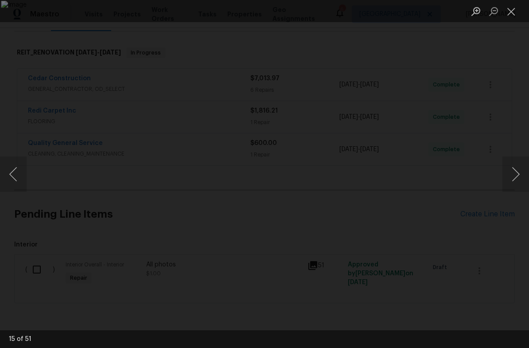
click at [514, 163] on button "Next image" at bounding box center [515, 173] width 27 height 35
click at [517, 171] on button "Next image" at bounding box center [515, 173] width 27 height 35
click at [517, 165] on button "Next image" at bounding box center [515, 173] width 27 height 35
click at [517, 167] on button "Next image" at bounding box center [515, 173] width 27 height 35
click at [520, 152] on div "Lightbox" at bounding box center [264, 174] width 529 height 348
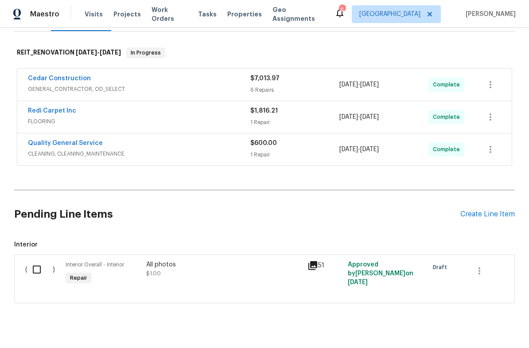
click at [518, 167] on button "Next image" at bounding box center [515, 173] width 27 height 35
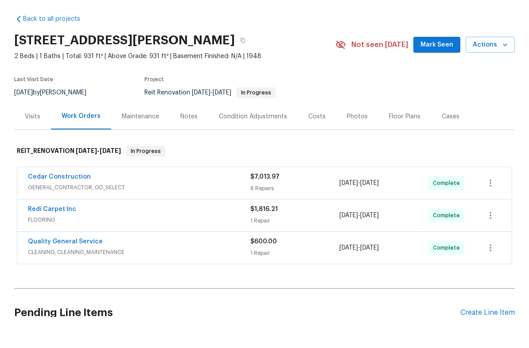
scroll to position [0, 0]
